Goal: Information Seeking & Learning: Understand process/instructions

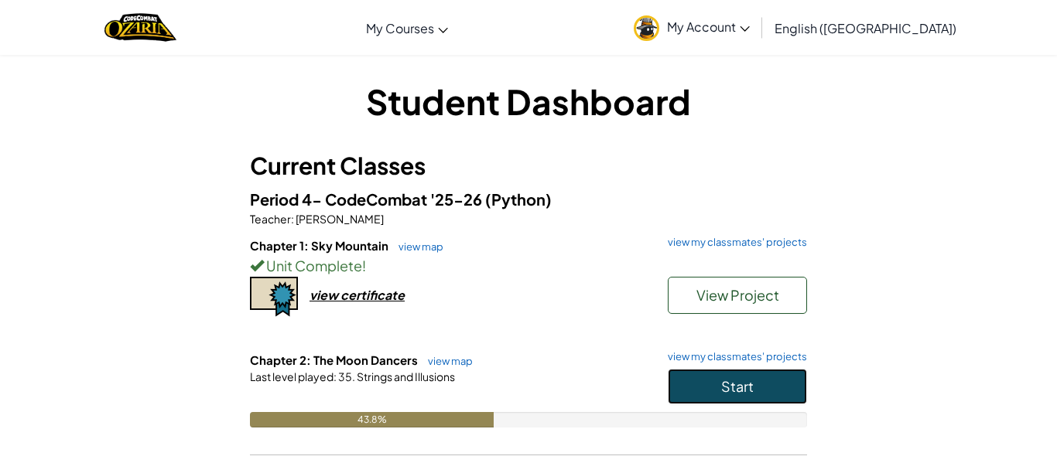
click at [730, 395] on button "Start" at bounding box center [737, 387] width 139 height 36
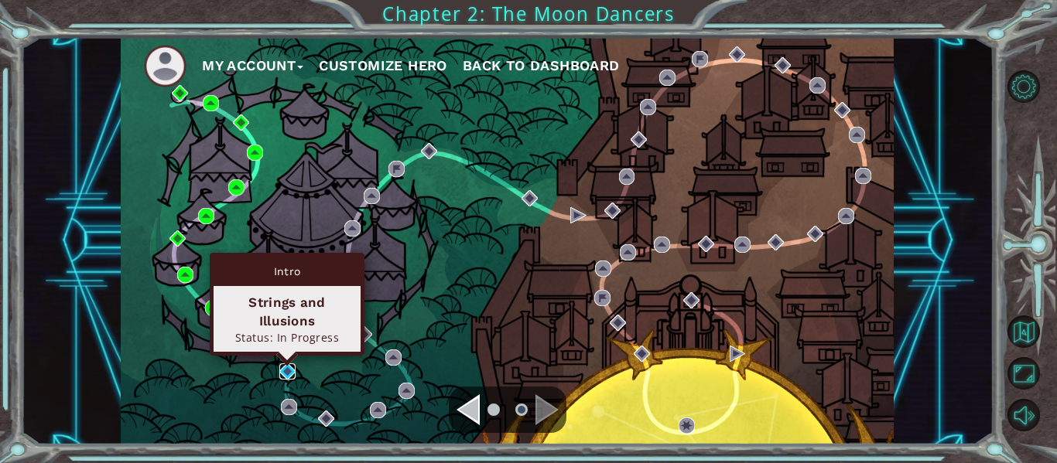
click at [291, 373] on img at bounding box center [287, 372] width 16 height 16
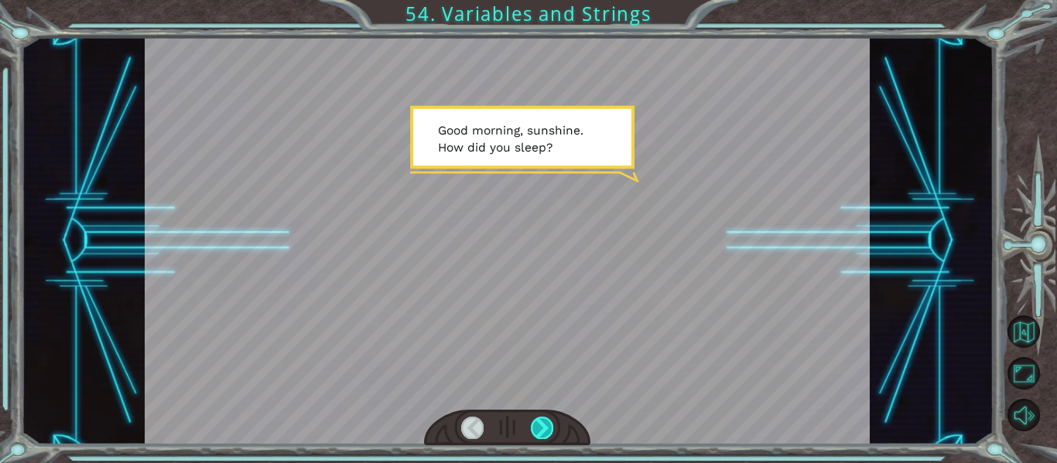
click at [542, 435] on div at bounding box center [542, 428] width 22 height 22
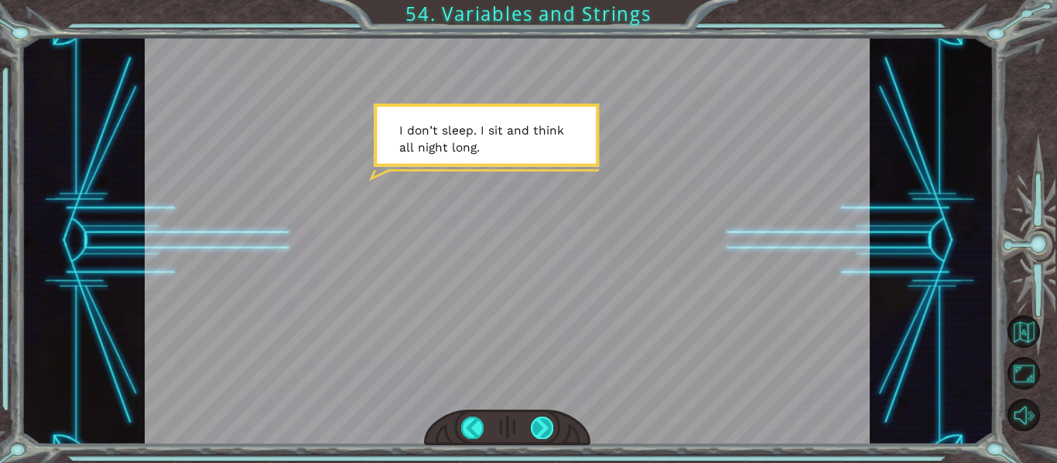
click at [542, 435] on div at bounding box center [542, 428] width 22 height 22
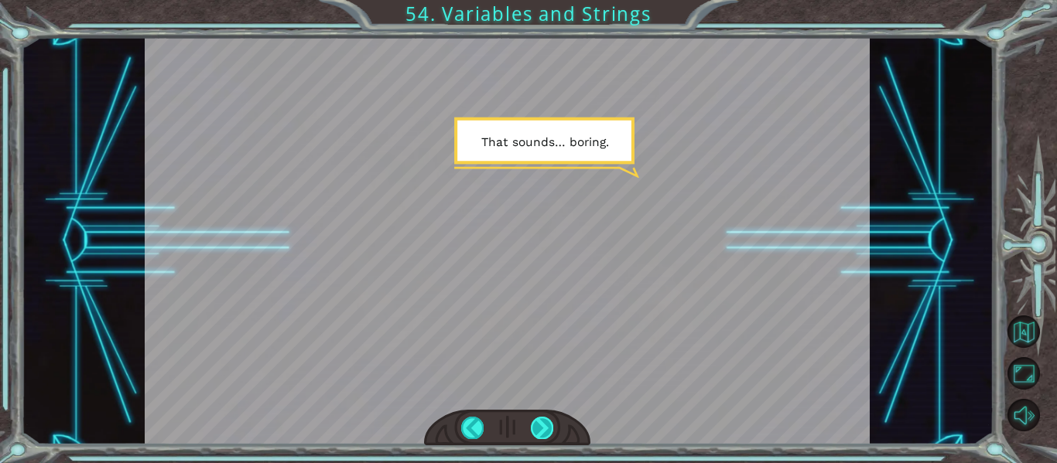
click at [542, 435] on div at bounding box center [542, 428] width 22 height 22
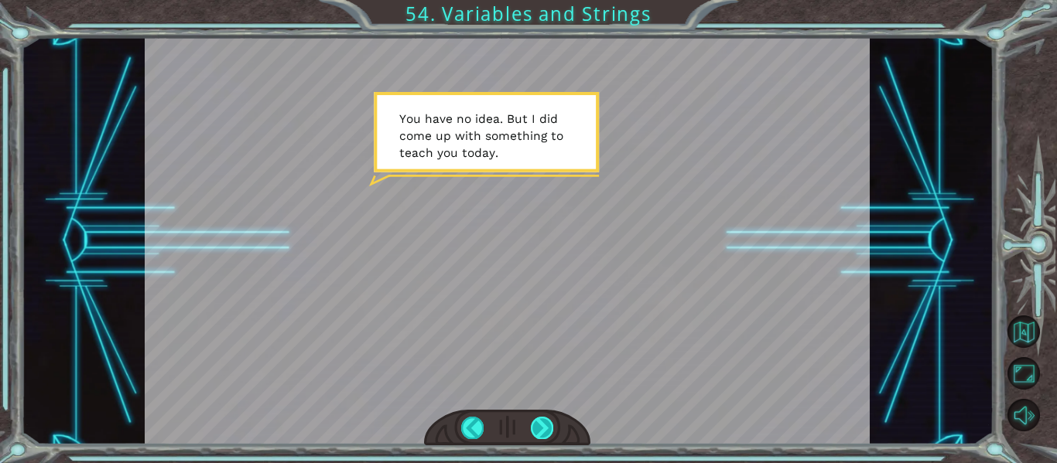
click at [542, 435] on div at bounding box center [542, 428] width 22 height 22
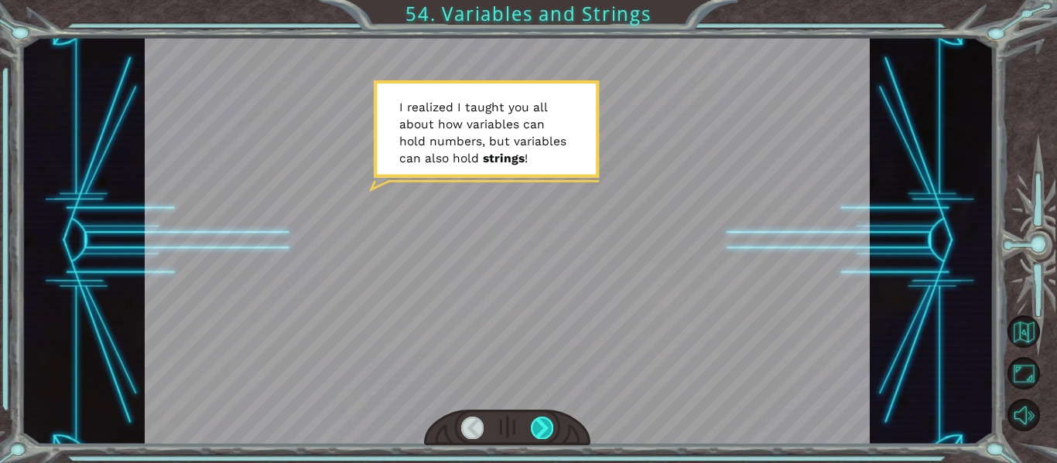
click at [542, 435] on div at bounding box center [542, 428] width 22 height 22
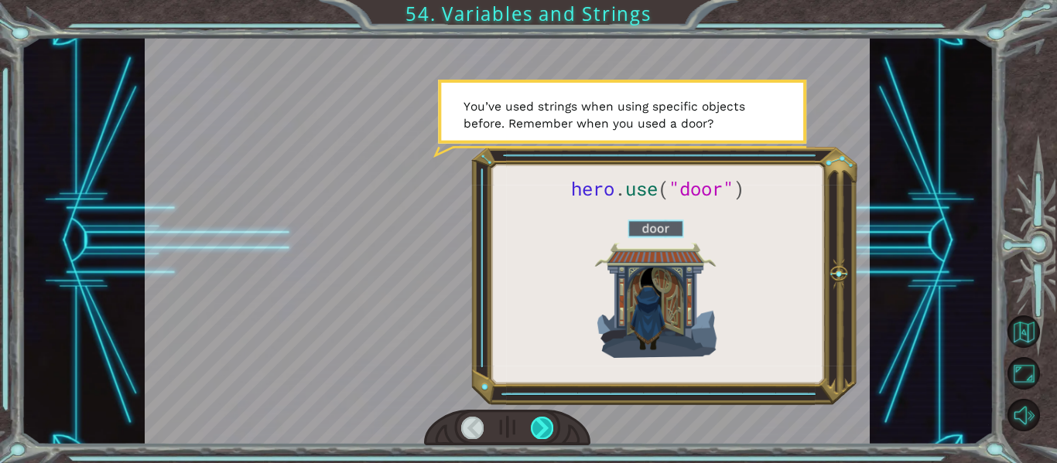
click at [542, 435] on div at bounding box center [542, 428] width 22 height 22
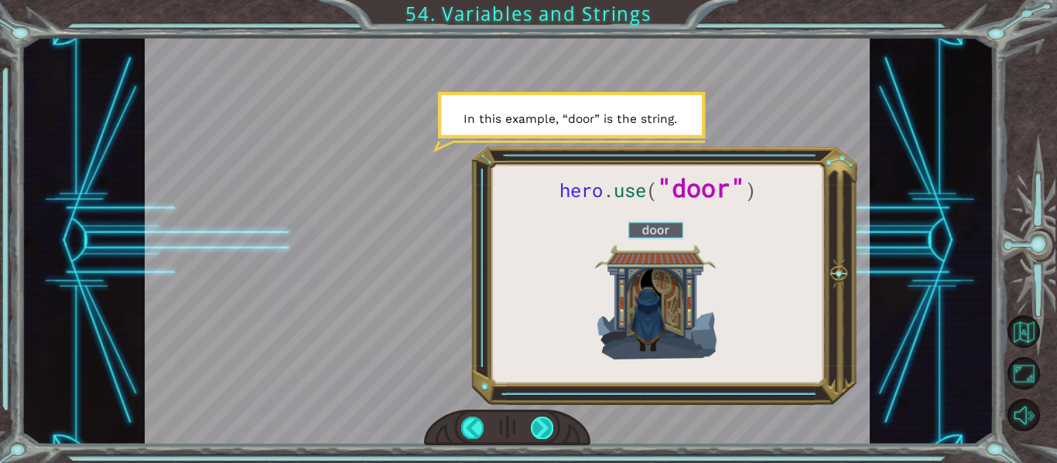
click at [542, 435] on div at bounding box center [542, 428] width 22 height 22
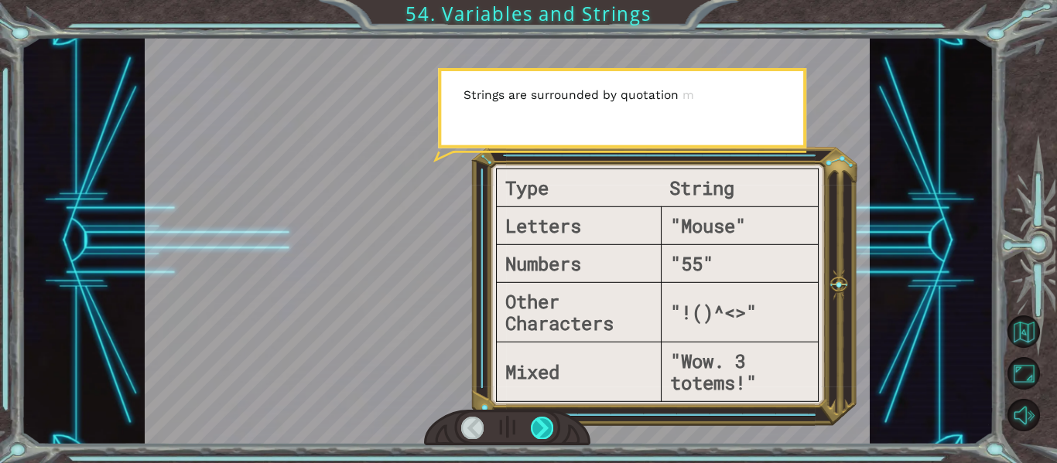
click at [542, 435] on div at bounding box center [542, 428] width 22 height 22
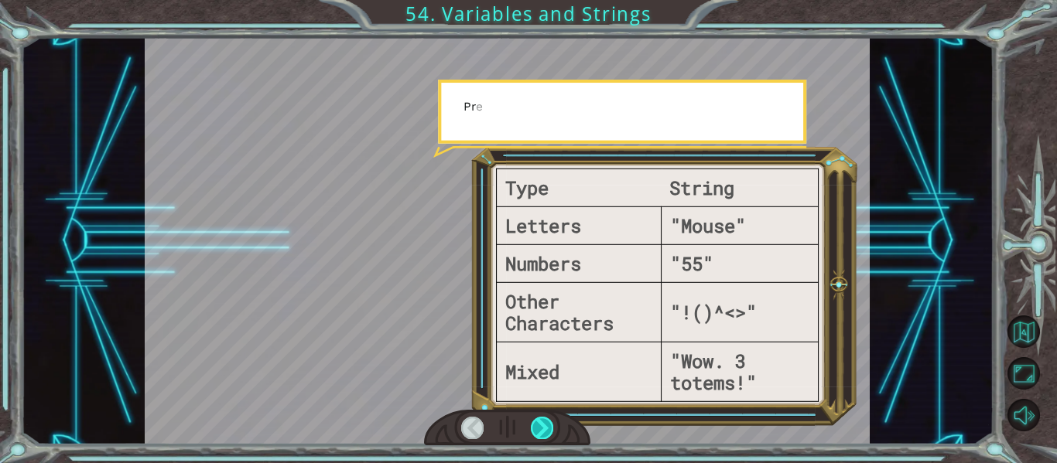
click at [542, 435] on div at bounding box center [542, 428] width 22 height 22
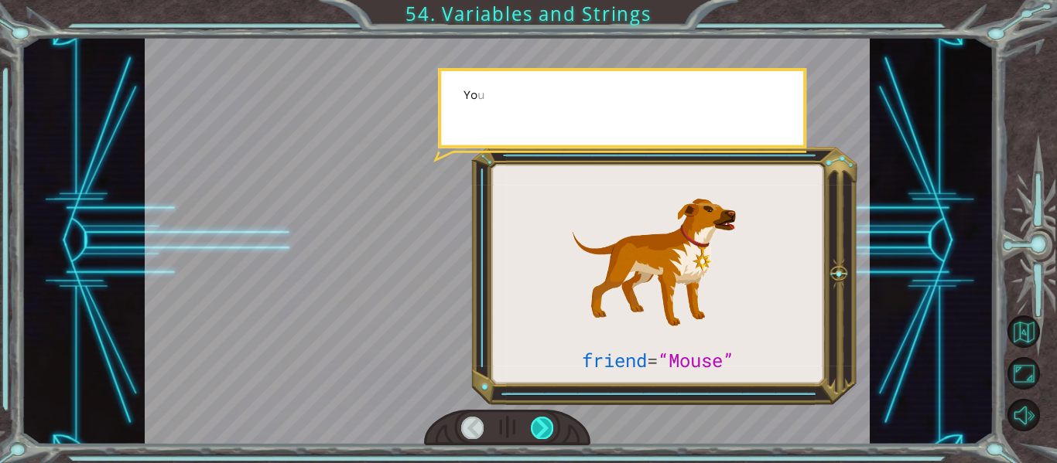
click at [542, 435] on div at bounding box center [542, 428] width 22 height 22
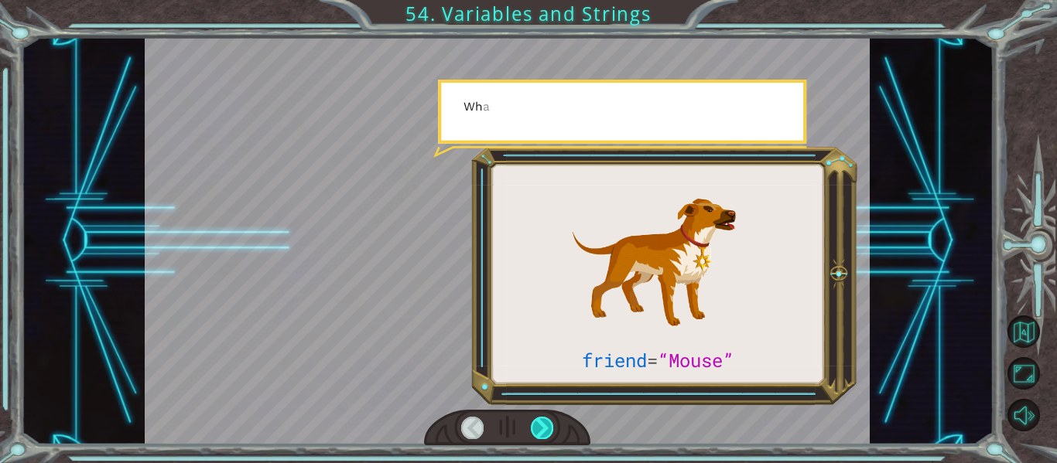
click at [542, 435] on div at bounding box center [542, 428] width 22 height 22
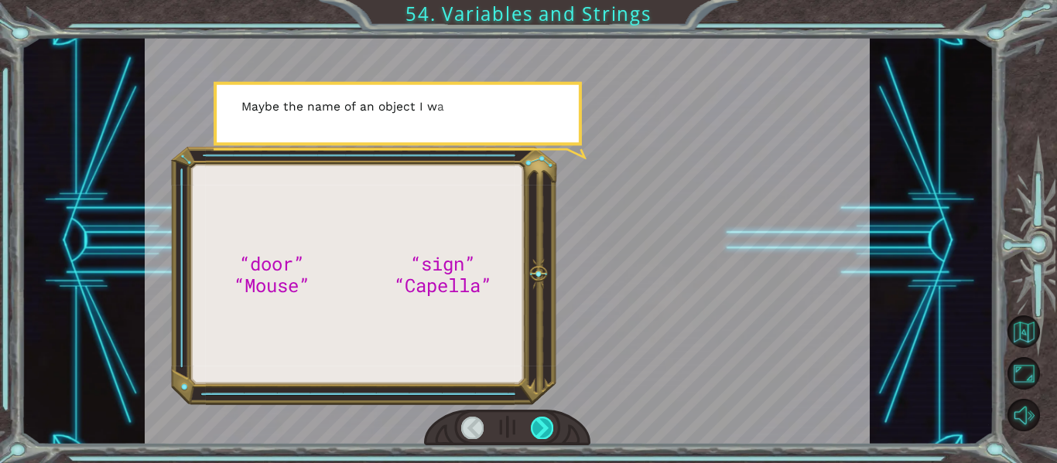
click at [541, 430] on div at bounding box center [542, 428] width 22 height 22
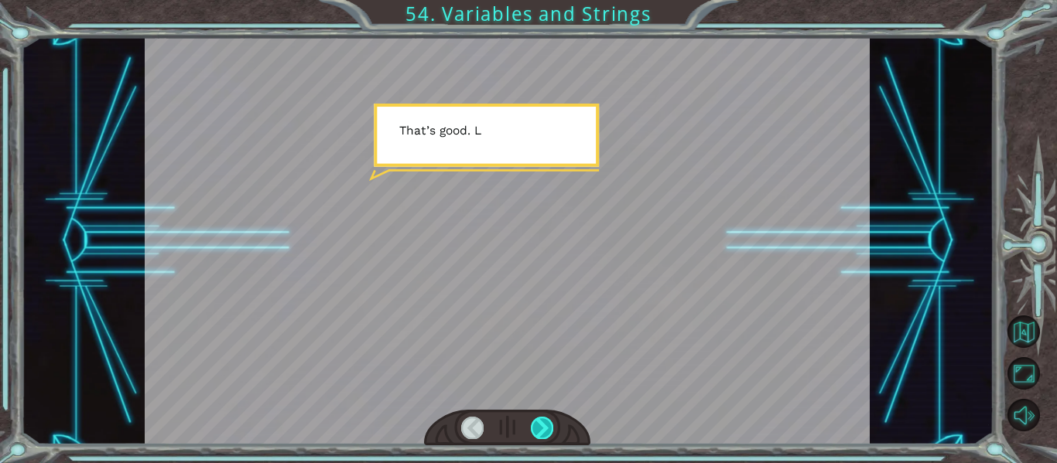
click at [542, 432] on div at bounding box center [542, 428] width 22 height 22
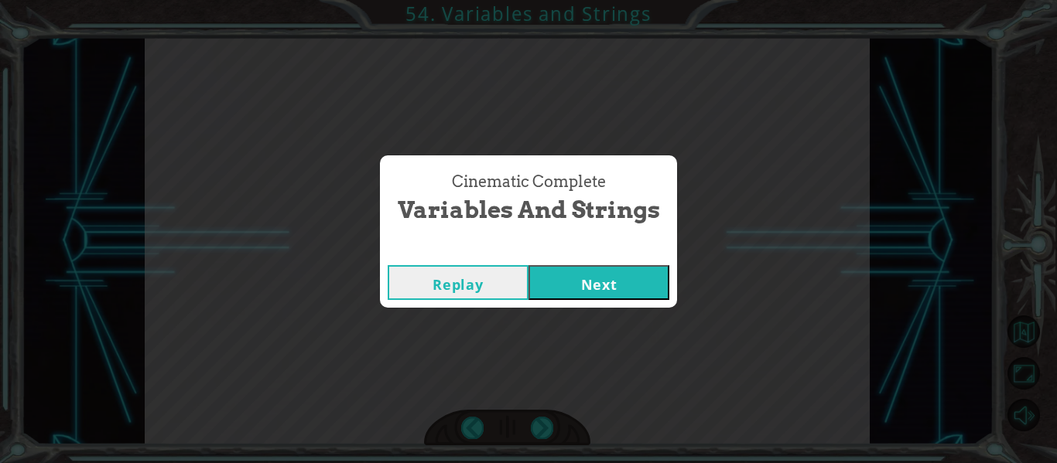
click at [570, 278] on button "Next" at bounding box center [598, 282] width 141 height 35
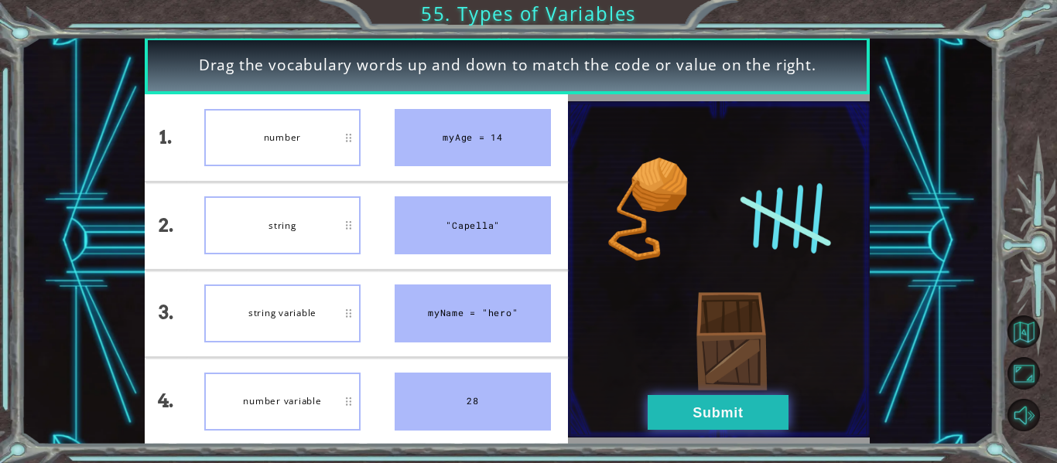
click at [680, 411] on button "Submit" at bounding box center [718, 412] width 141 height 35
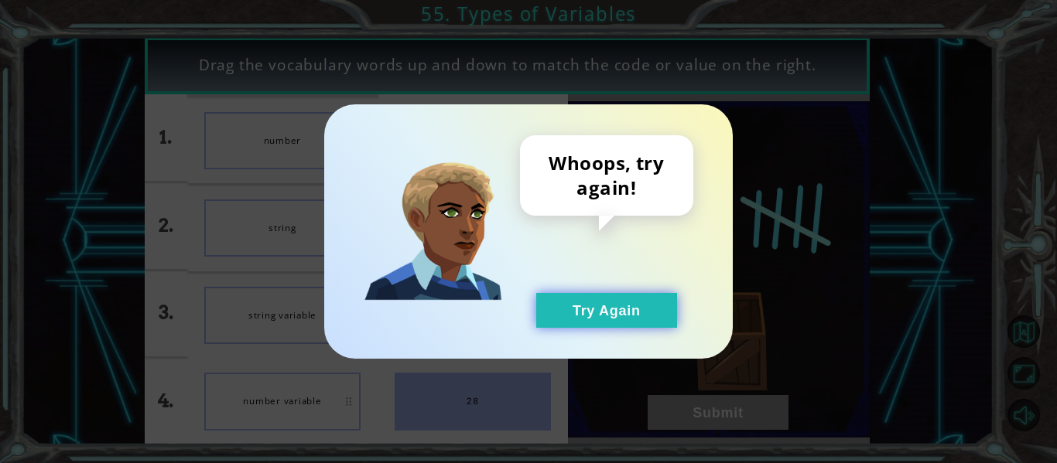
click at [593, 314] on button "Try Again" at bounding box center [606, 310] width 141 height 35
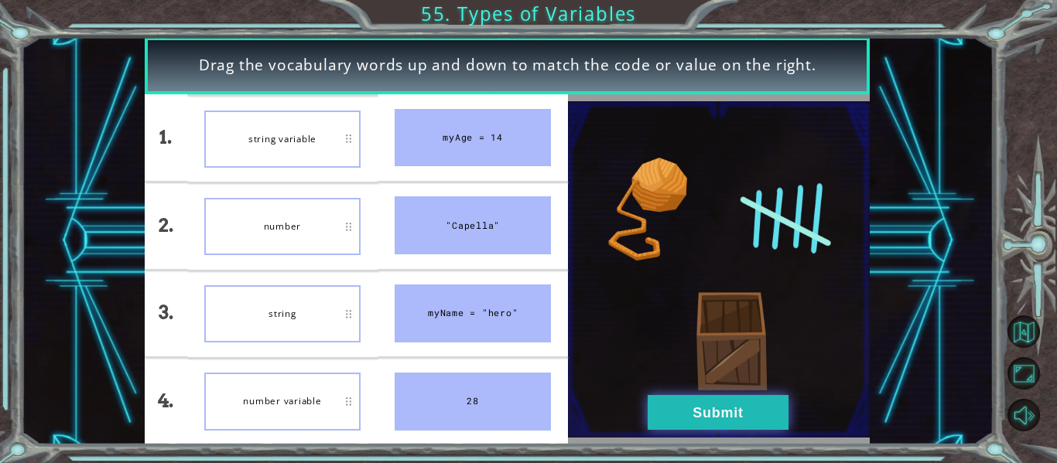
click at [681, 412] on button "Submit" at bounding box center [718, 412] width 141 height 35
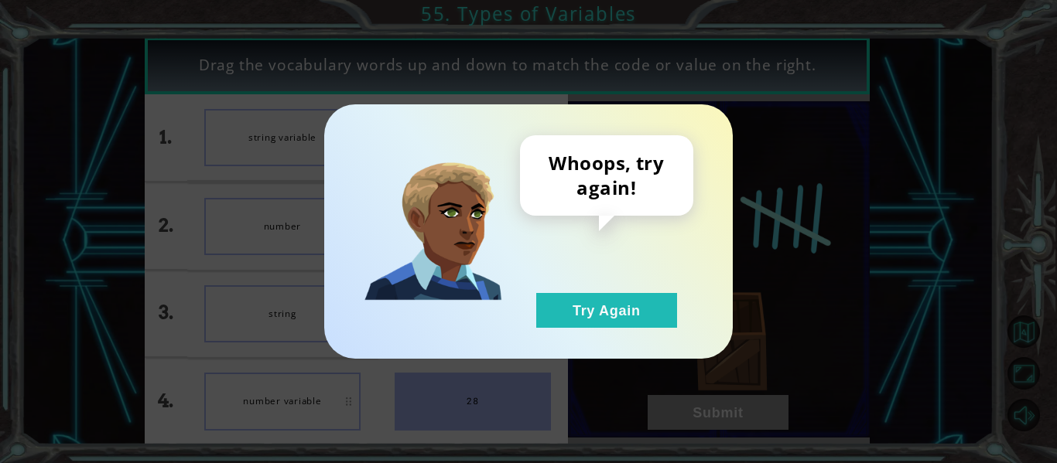
click at [563, 292] on div "Whoops, try again! Try Again" at bounding box center [606, 231] width 173 height 193
click at [580, 290] on div "Whoops, try again! Try Again" at bounding box center [606, 231] width 173 height 193
click at [579, 292] on div "Whoops, try again! Try Again" at bounding box center [606, 231] width 173 height 193
click at [580, 306] on button "Try Again" at bounding box center [606, 310] width 141 height 35
